Goal: Task Accomplishment & Management: Manage account settings

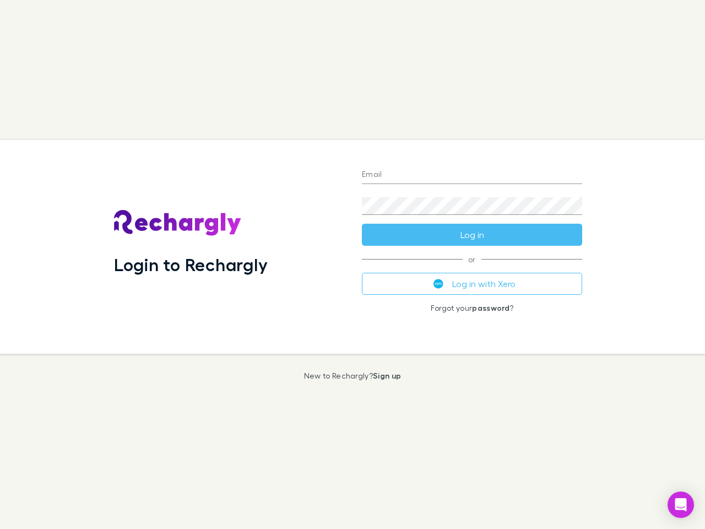
click at [352, 264] on div "Login to Rechargly" at bounding box center [229, 247] width 248 height 214
click at [472, 175] on input "Email" at bounding box center [472, 175] width 220 height 18
click at [472, 235] on button "Log in" at bounding box center [472, 235] width 220 height 22
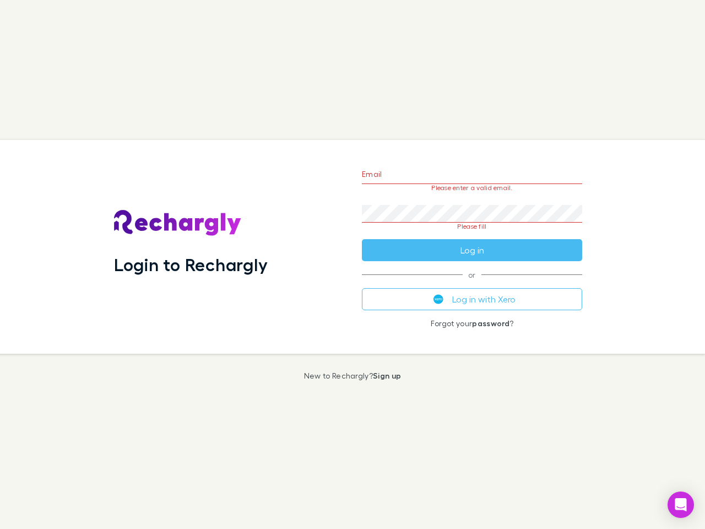
click at [472, 284] on div "Email Please enter a valid email. Password Please fill Log in or Log in with Xe…" at bounding box center [472, 247] width 238 height 214
click at [681, 505] on icon "Open Intercom Messenger" at bounding box center [681, 504] width 12 height 13
